Goal: Task Accomplishment & Management: Use online tool/utility

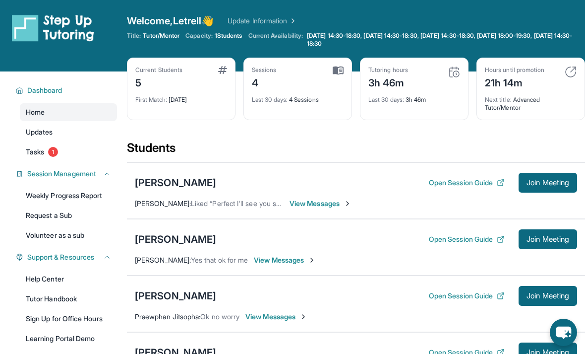
click at [447, 177] on button "Open Session Guide" at bounding box center [467, 182] width 76 height 10
click at [548, 180] on span "Join Meeting" at bounding box center [548, 182] width 43 height 6
click at [157, 195] on div "Natali Khachatryan Open Session Guide Join Meeting Lida Movsesyan : Liked “Perf…" at bounding box center [356, 190] width 458 height 57
click at [161, 179] on div "[PERSON_NAME]" at bounding box center [175, 183] width 81 height 14
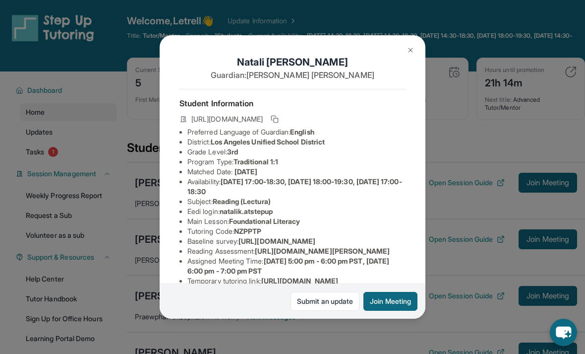
copy li "natalik.atstepup"
click at [418, 40] on button at bounding box center [411, 50] width 20 height 20
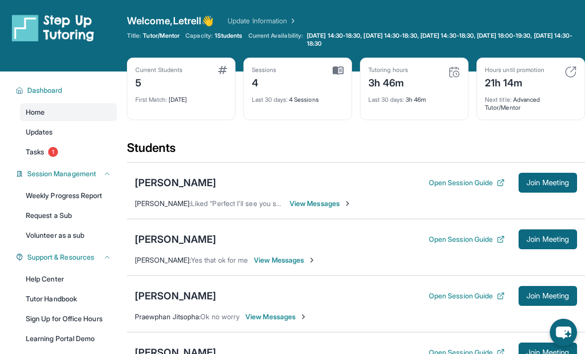
click at [557, 183] on span "Join Meeting" at bounding box center [548, 182] width 43 height 6
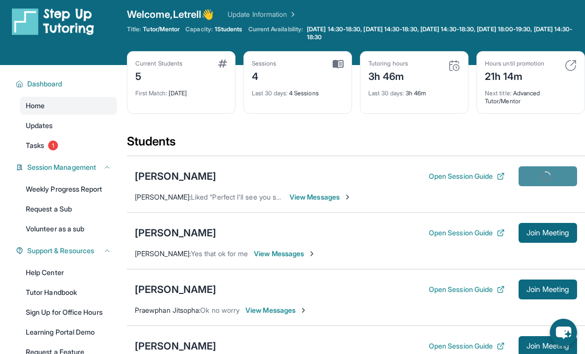
scroll to position [0, 0]
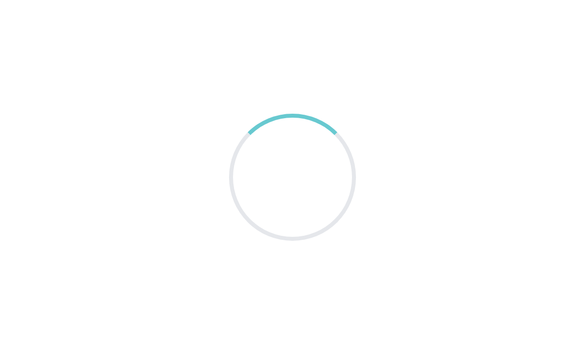
scroll to position [32, 0]
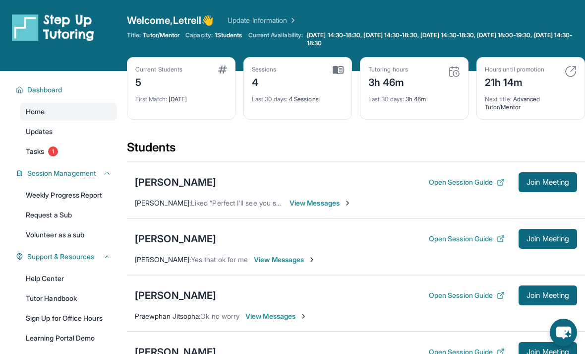
click at [537, 185] on span "Join Meeting" at bounding box center [548, 182] width 43 height 6
click at [160, 186] on div "[PERSON_NAME]" at bounding box center [175, 182] width 81 height 14
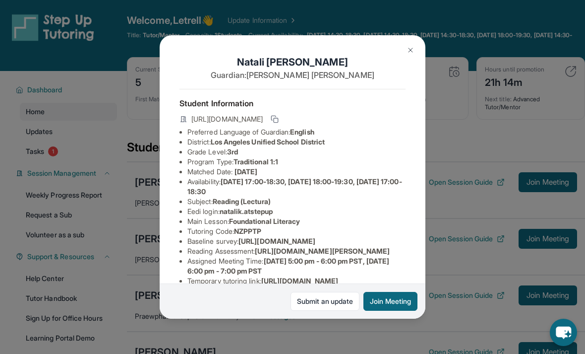
copy li "natalik.atstepup"
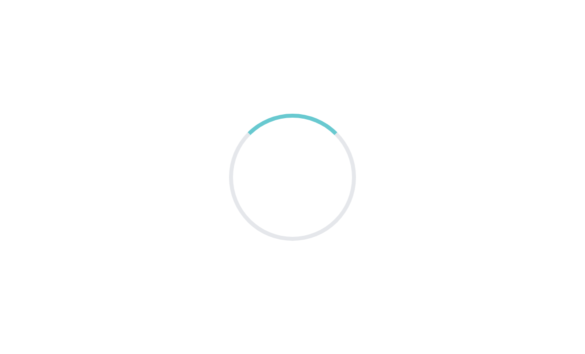
scroll to position [0, 0]
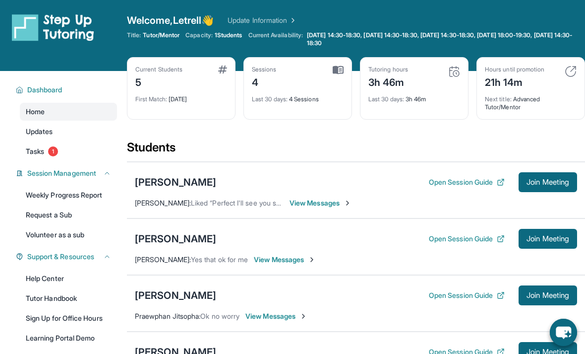
click at [240, 194] on div "[PERSON_NAME] Open Session Guide Join Meeting [PERSON_NAME] : Liked “Perfect I'…" at bounding box center [356, 190] width 458 height 57
click at [209, 185] on div "[PERSON_NAME]" at bounding box center [175, 182] width 81 height 14
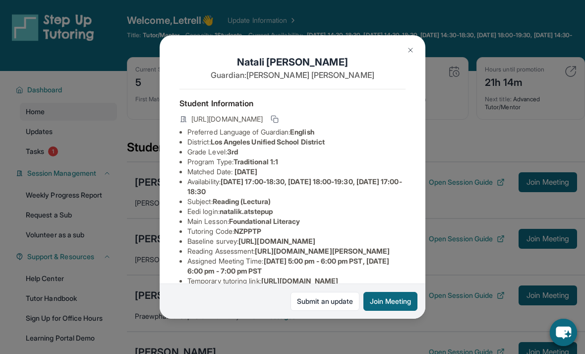
copy li "natalik.atstepup"
